Goal: Task Accomplishment & Management: Manage account settings

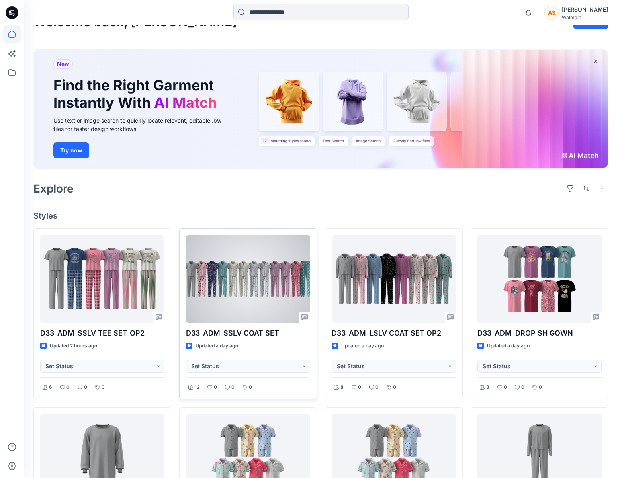
scroll to position [24, 0]
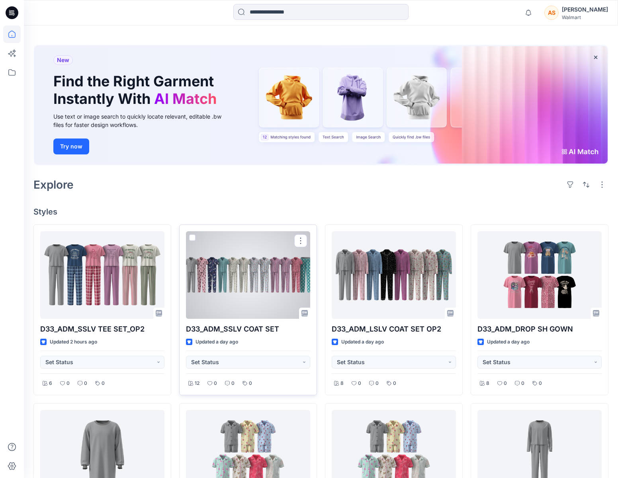
click at [257, 270] on div at bounding box center [248, 275] width 124 height 88
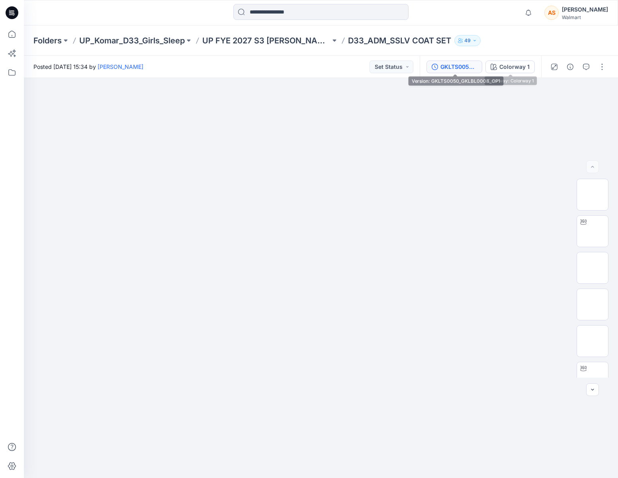
click at [472, 64] on div "GKLTS0050_GKLBL0008_OP1" at bounding box center [458, 66] width 37 height 9
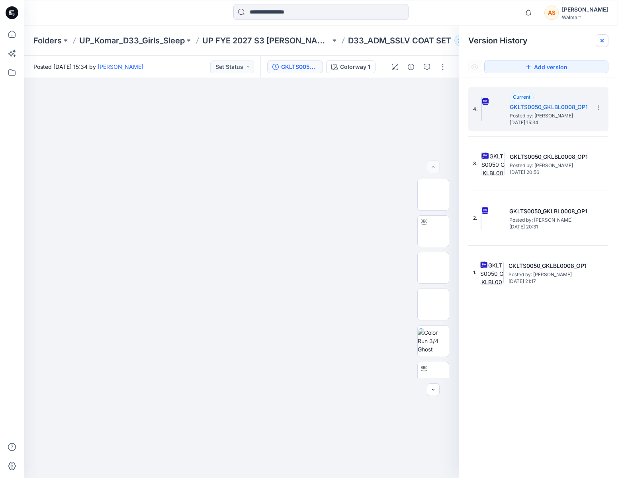
click at [598, 45] on div at bounding box center [601, 40] width 13 height 13
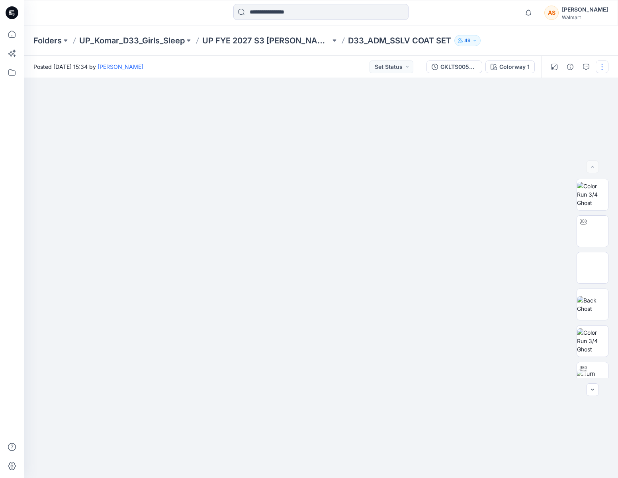
click at [604, 64] on button "button" at bounding box center [601, 66] width 13 height 13
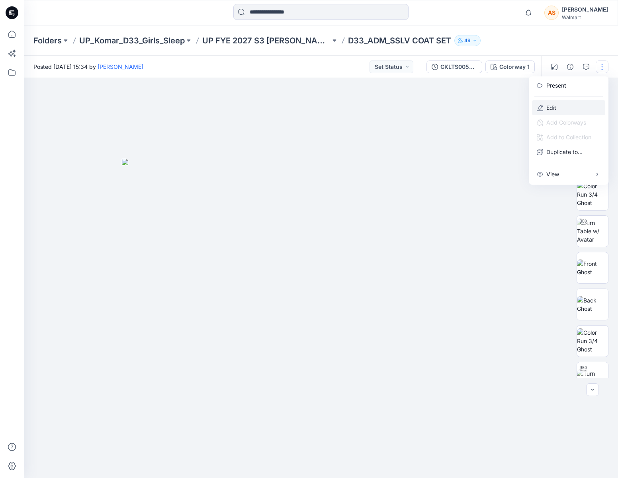
click at [566, 107] on button "Edit" at bounding box center [568, 107] width 73 height 15
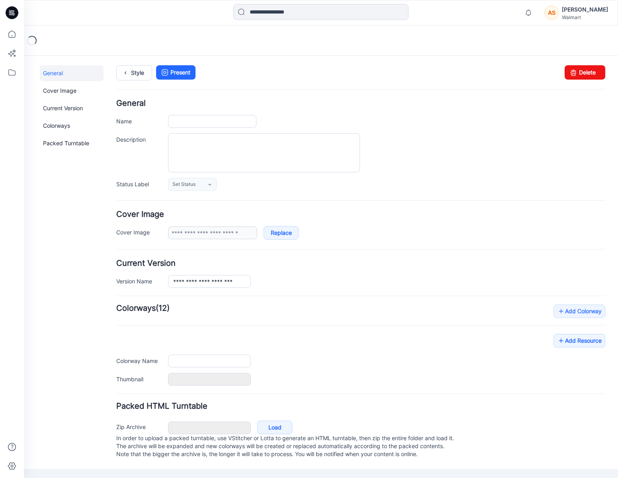
type input "**********"
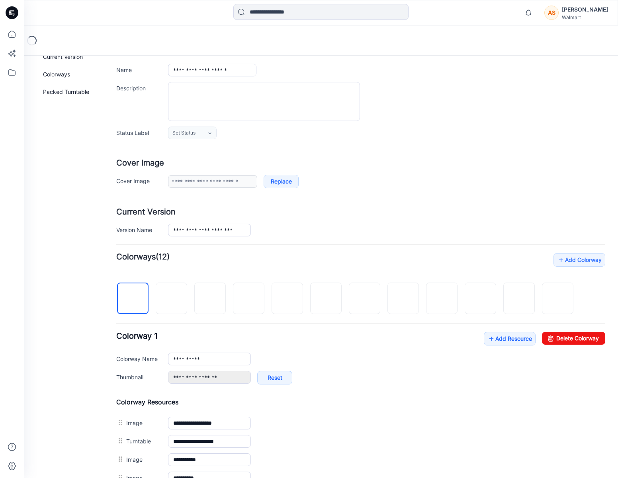
scroll to position [94, 0]
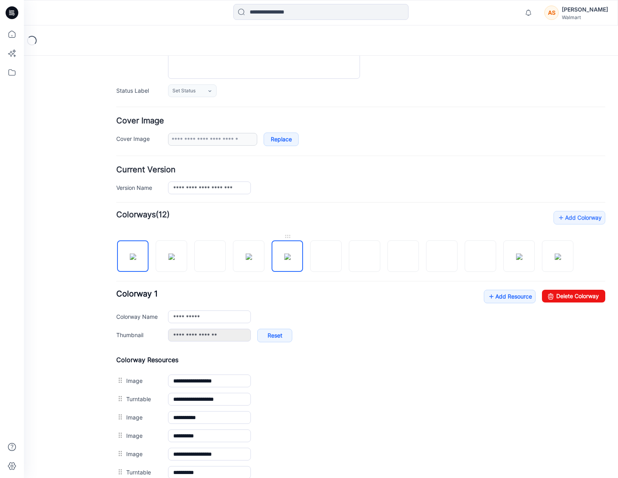
click at [286, 253] on img at bounding box center [287, 256] width 6 height 6
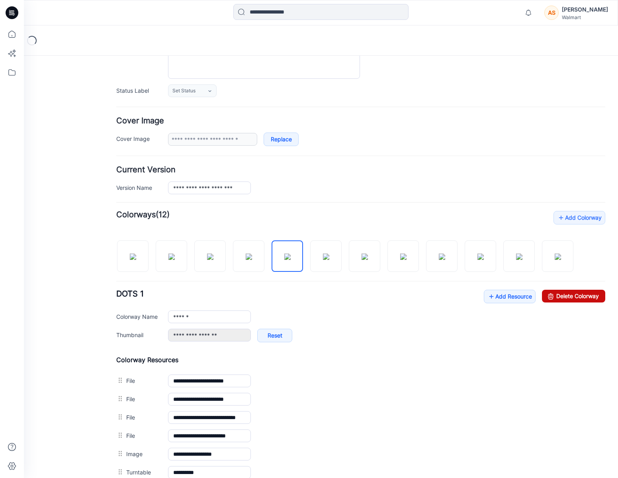
click at [573, 298] on link "Delete Colorway" at bounding box center [573, 296] width 63 height 13
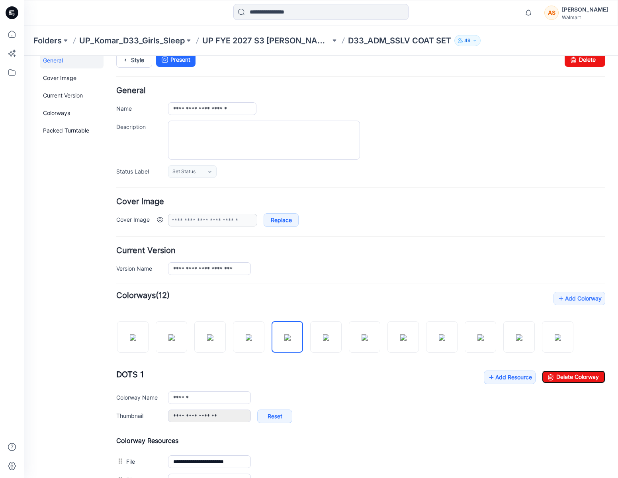
scroll to position [0, 0]
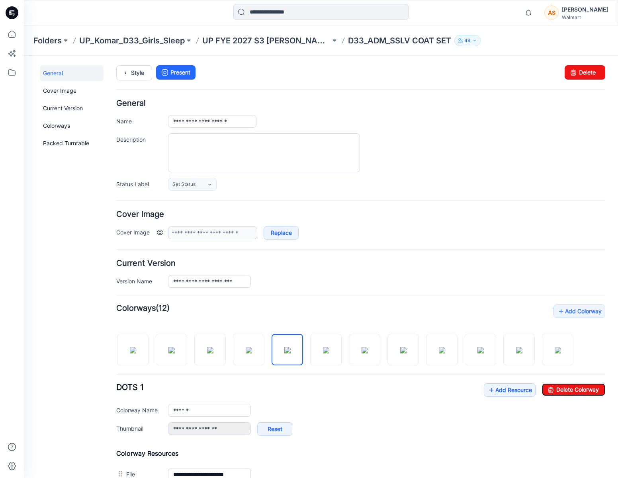
type input "**********"
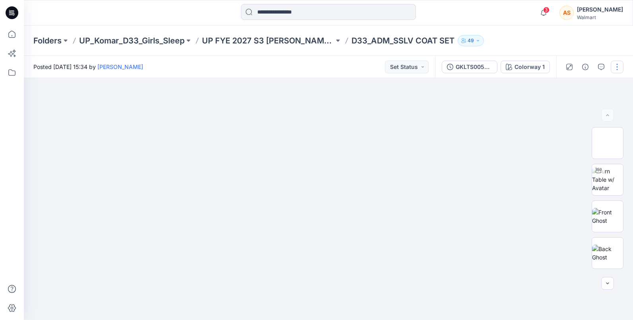
click at [619, 69] on button "button" at bounding box center [617, 66] width 13 height 13
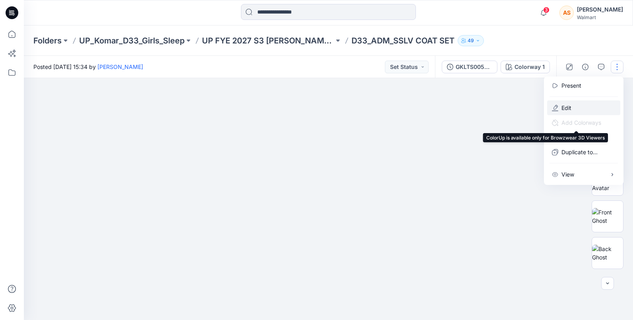
click at [577, 109] on button "Edit" at bounding box center [584, 107] width 73 height 15
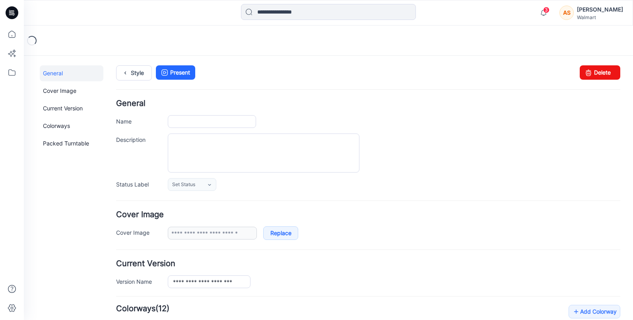
type input "**********"
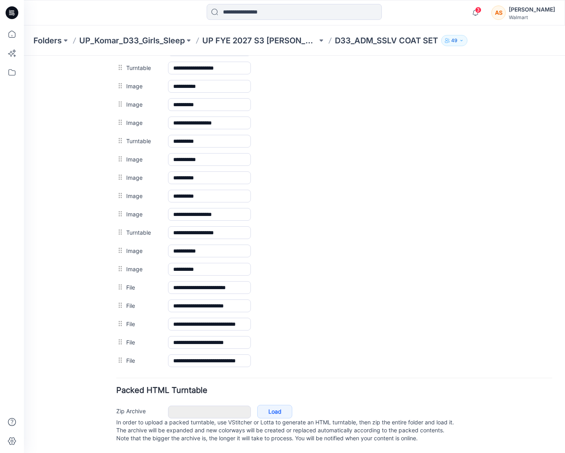
scroll to position [473, 0]
click at [244, 319] on h4 "Packed HTML Turntable" at bounding box center [334, 391] width 436 height 8
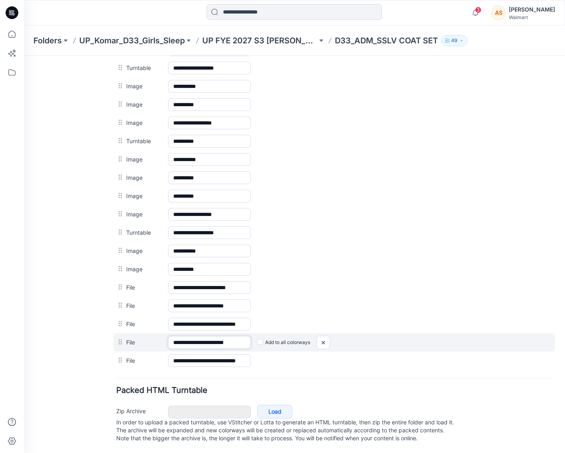
click at [231, 319] on input "**********" at bounding box center [209, 342] width 83 height 13
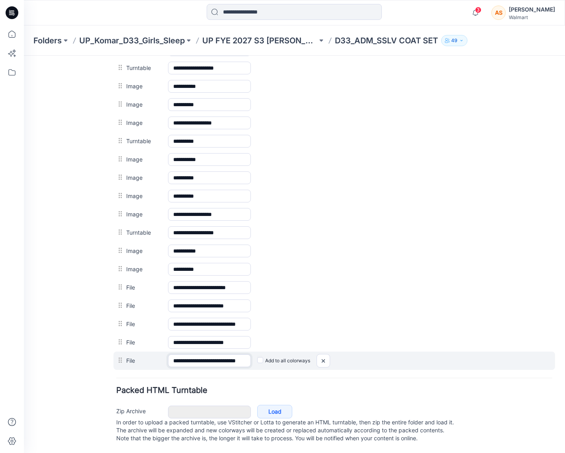
click at [228, 319] on input "**********" at bounding box center [209, 361] width 83 height 13
click at [325, 319] on img at bounding box center [323, 361] width 13 height 13
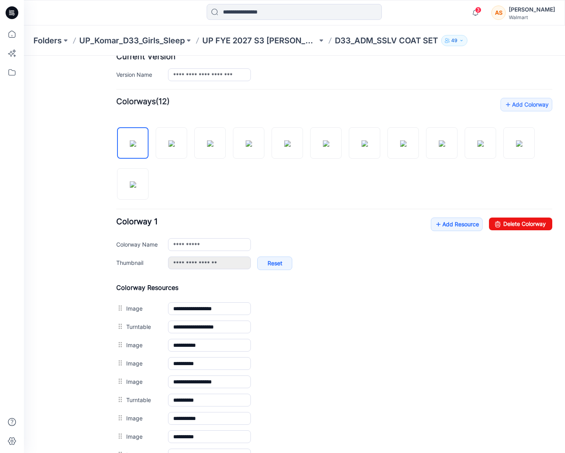
scroll to position [177, 0]
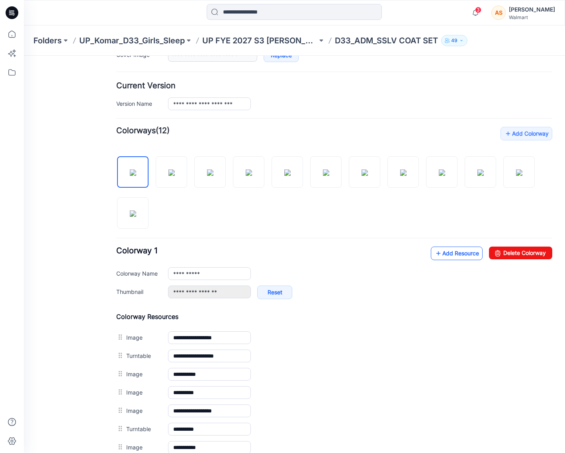
click at [443, 253] on link "Add Resource" at bounding box center [457, 254] width 52 height 14
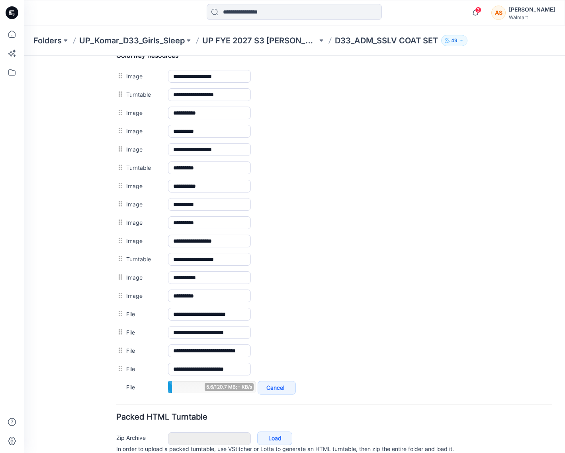
scroll to position [451, 0]
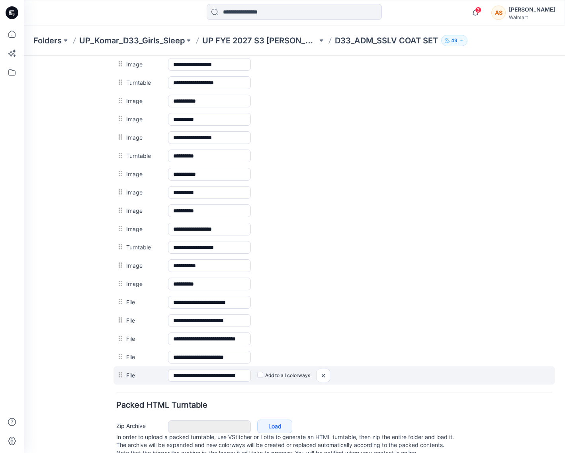
click at [260, 319] on label "Add to all colorways" at bounding box center [283, 375] width 53 height 13
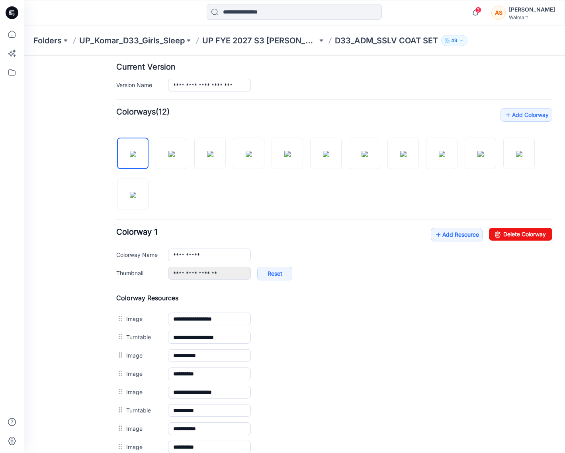
scroll to position [0, 0]
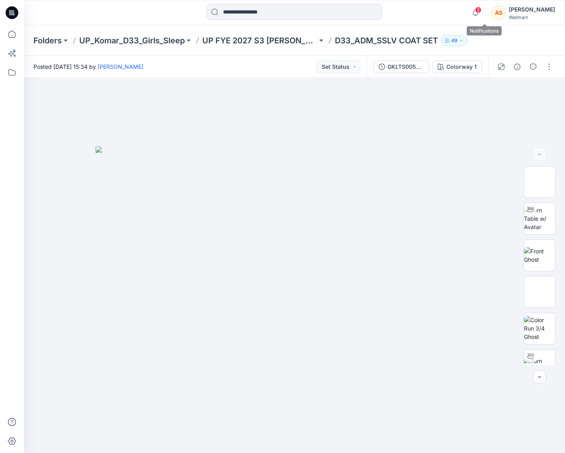
click at [481, 8] on span "3" at bounding box center [478, 10] width 6 height 6
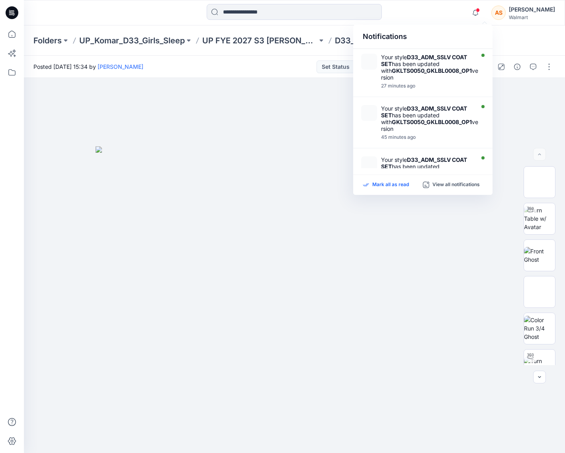
click at [398, 185] on p "Mark all as read" at bounding box center [390, 184] width 37 height 7
click at [429, 18] on div at bounding box center [294, 13] width 270 height 18
